Goal: Information Seeking & Learning: Learn about a topic

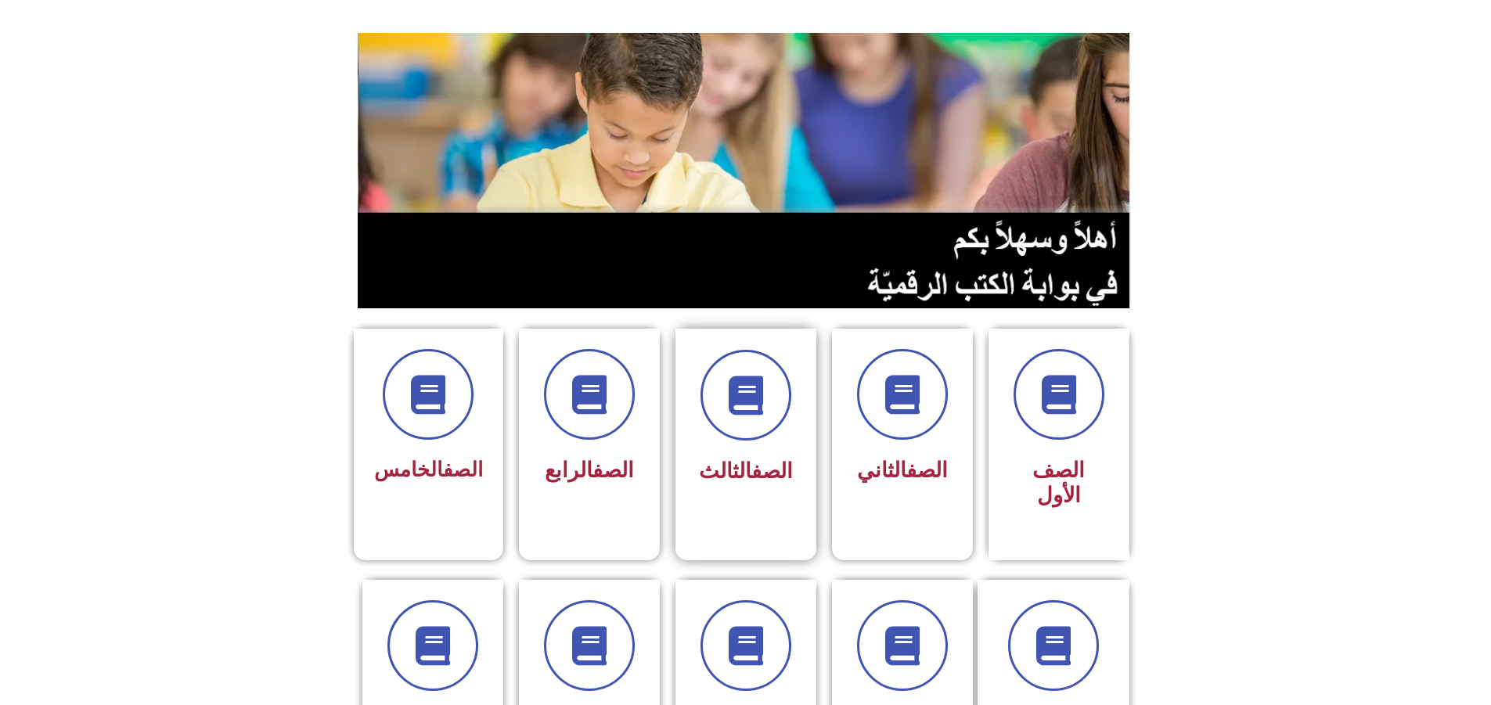
scroll to position [313, 0]
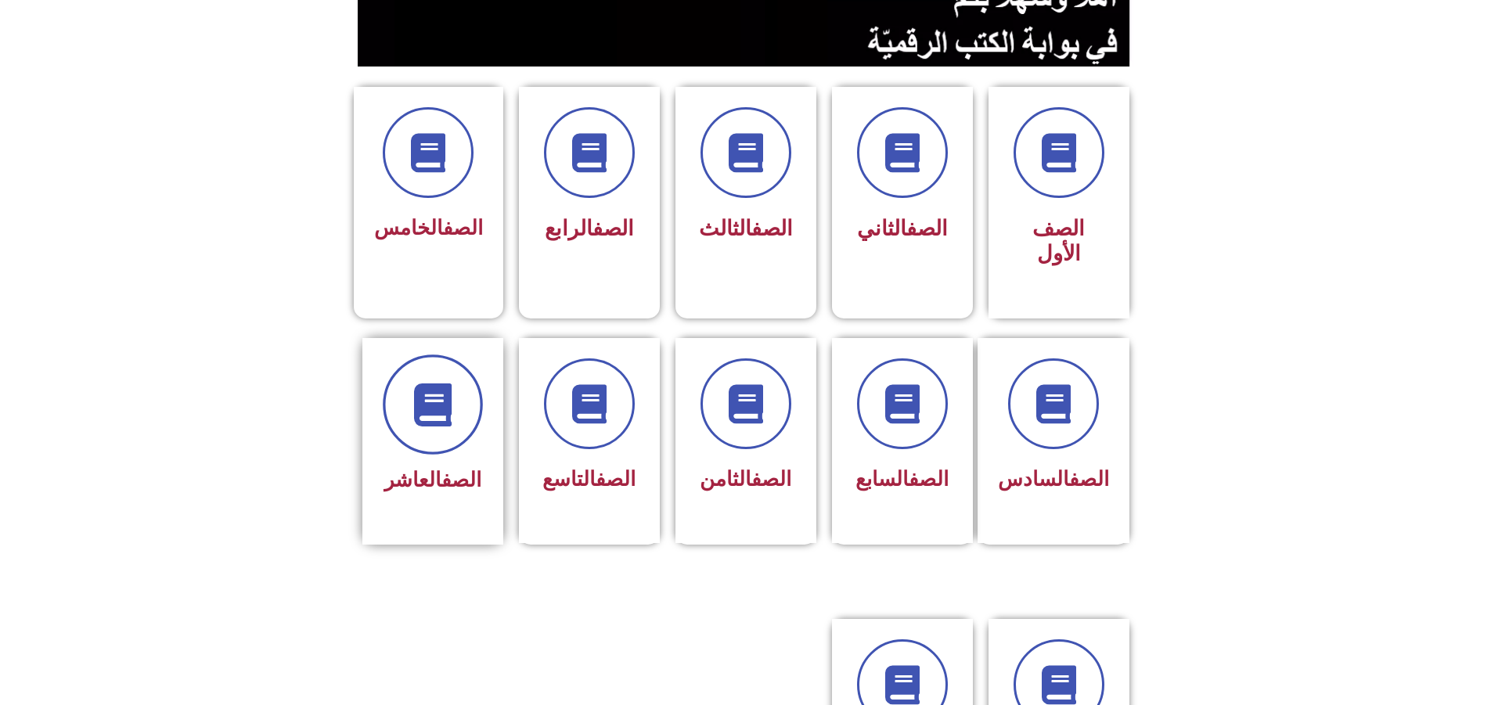
click at [454, 355] on span at bounding box center [433, 405] width 100 height 100
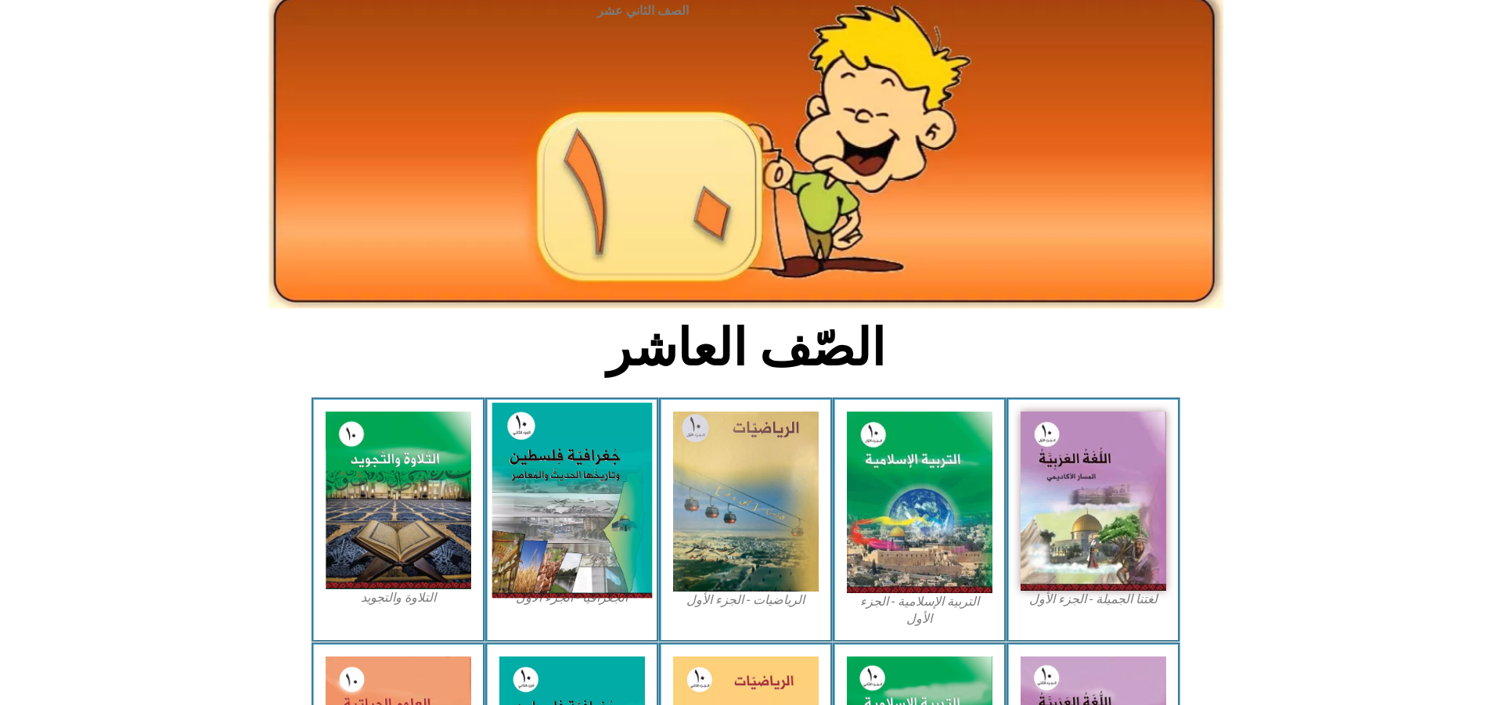
scroll to position [78, 0]
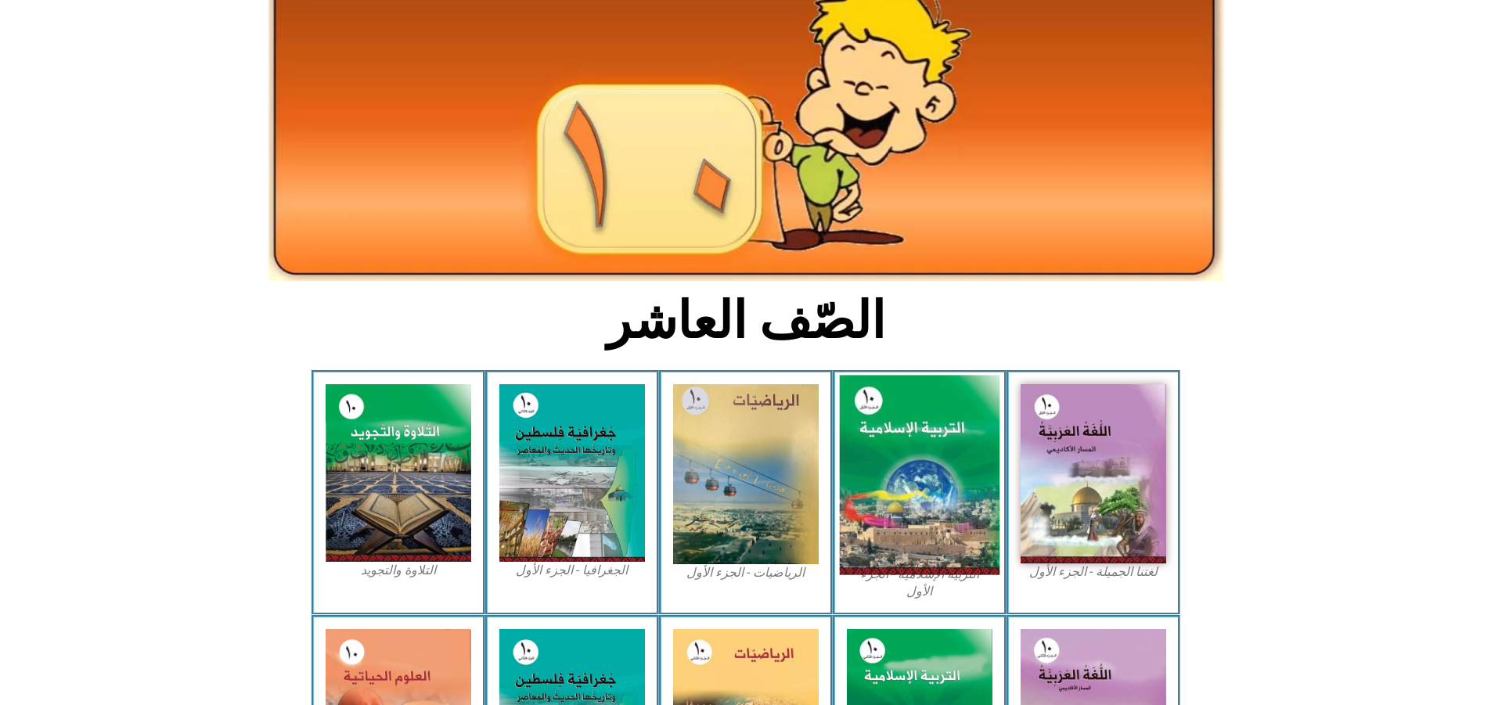
click at [931, 416] on img at bounding box center [919, 476] width 160 height 200
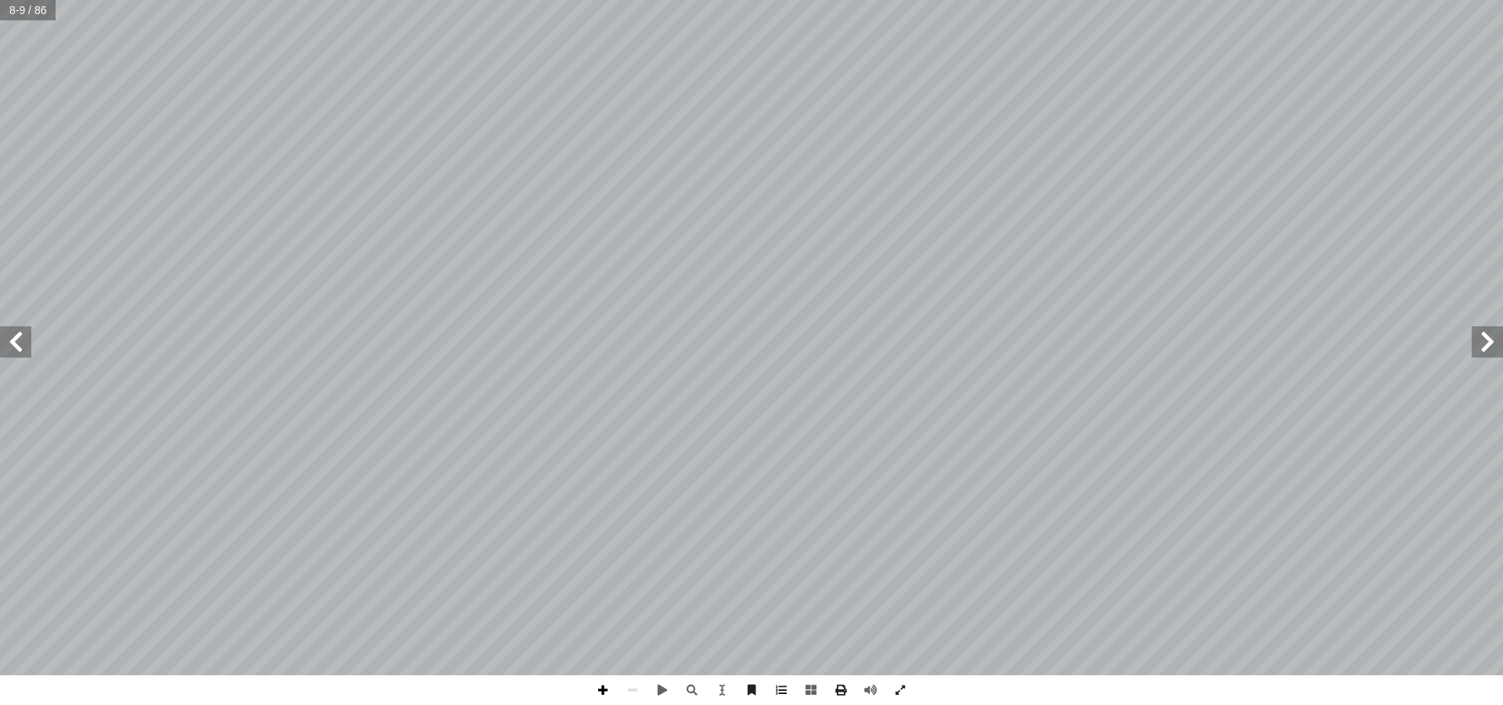
click at [595, 678] on span at bounding box center [603, 691] width 30 height 30
click at [600, 682] on span at bounding box center [603, 691] width 30 height 30
click at [595, 690] on span at bounding box center [603, 691] width 30 height 30
click at [625, 680] on span at bounding box center [633, 691] width 30 height 30
click at [0, 346] on span at bounding box center [15, 341] width 31 height 31
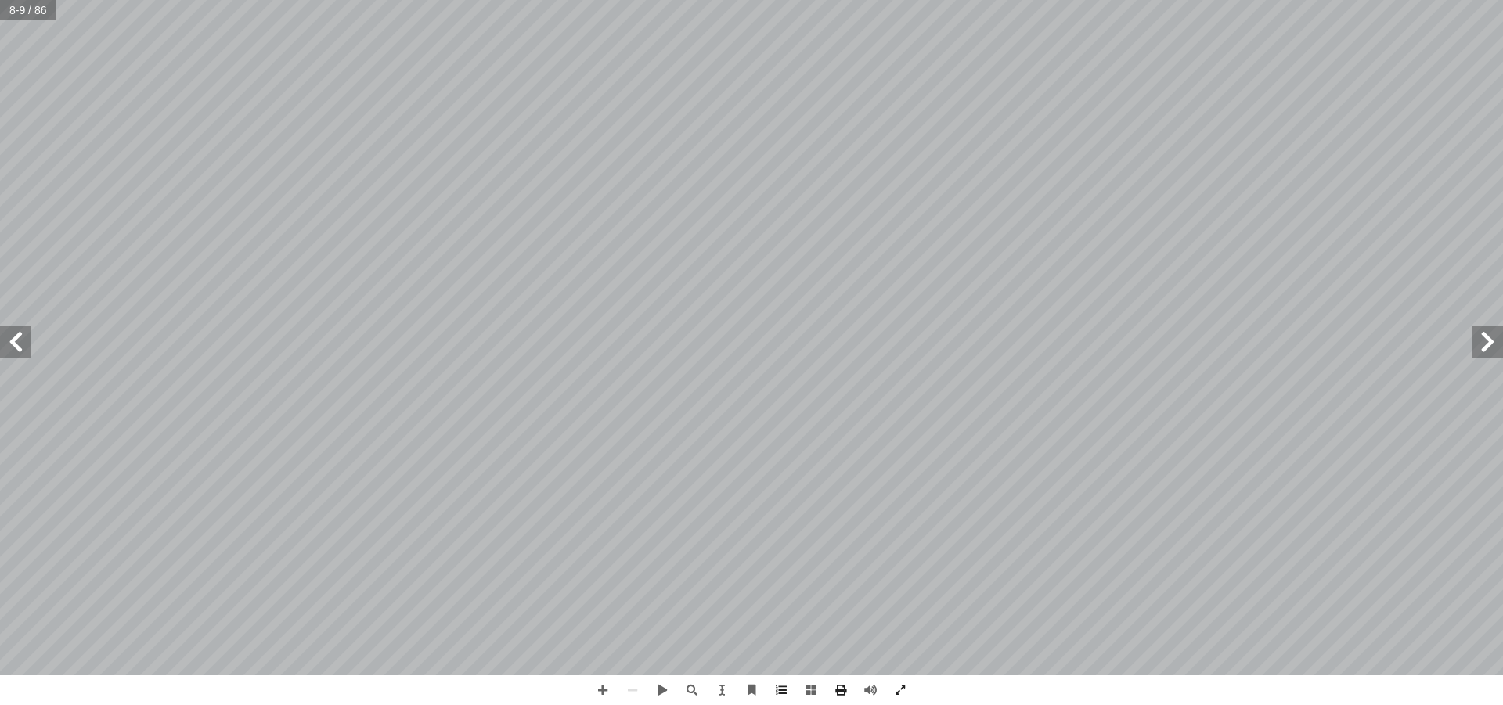
click at [17, 328] on span at bounding box center [15, 341] width 31 height 31
click at [595, 687] on span at bounding box center [603, 691] width 30 height 30
